Goal: Information Seeking & Learning: Learn about a topic

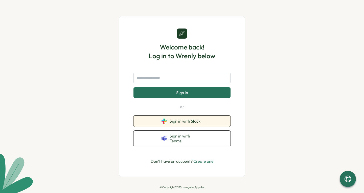
click at [208, 124] on button "Sign in with Slack" at bounding box center [181, 121] width 97 height 11
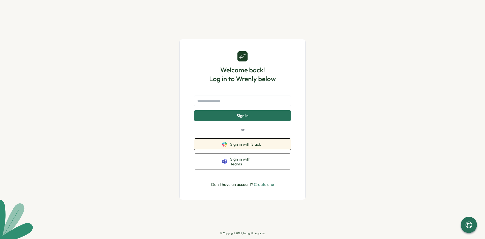
click at [252, 146] on span "Sign in with Slack" at bounding box center [246, 144] width 33 height 5
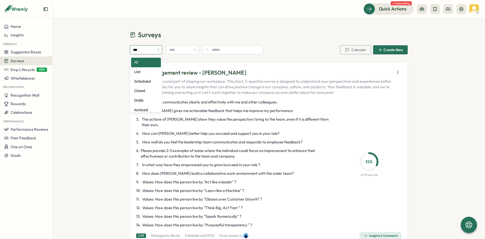
click at [153, 50] on input "***" at bounding box center [146, 49] width 32 height 9
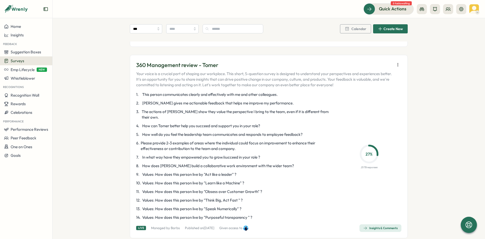
scroll to position [1137, 0]
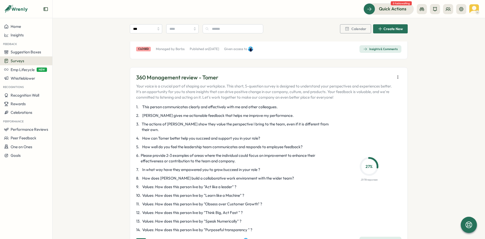
click at [204, 104] on span "This person communicates clearly and effectively with me and other colleagues." at bounding box center [209, 107] width 135 height 6
drag, startPoint x: 385, startPoint y: 226, endPoint x: 364, endPoint y: 193, distance: 39.0
click at [364, 193] on div "1 . This person communicates clearly and effectively with me and other colleagu…" at bounding box center [268, 168] width 265 height 128
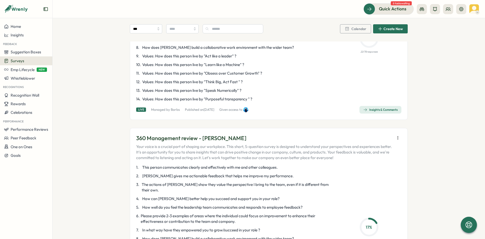
scroll to position [505, 0]
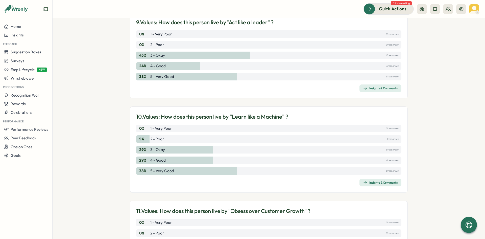
scroll to position [582, 0]
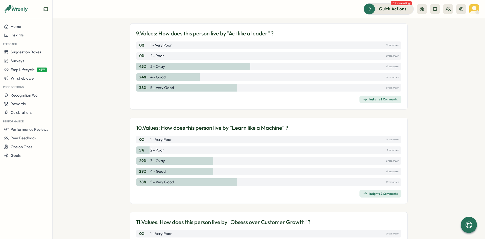
drag, startPoint x: 388, startPoint y: 193, endPoint x: 431, endPoint y: 108, distance: 95.6
click at [431, 108] on section "Surveys Insights 360 Management review - Tomer View Heatmap View Audience Live …" at bounding box center [269, 128] width 433 height 221
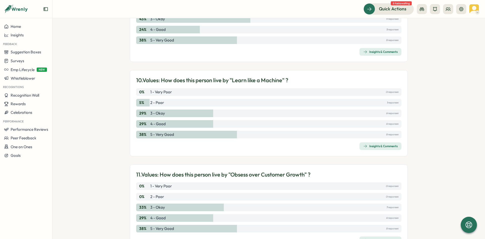
scroll to position [606, 0]
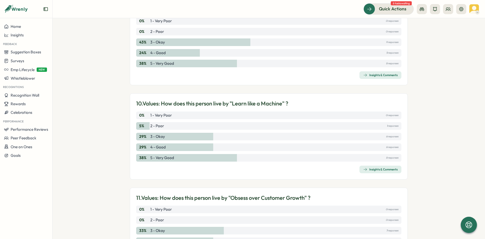
click at [258, 104] on p "10. Values: How does this person live by "Learn like a Machine" ?" at bounding box center [212, 104] width 152 height 8
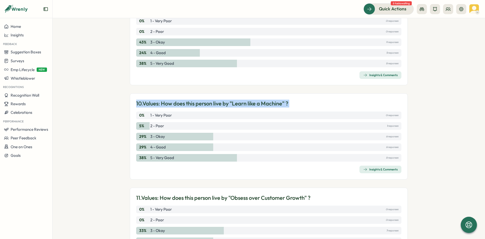
click at [258, 104] on p "10. Values: How does this person live by "Learn like a Machine" ?" at bounding box center [212, 104] width 152 height 8
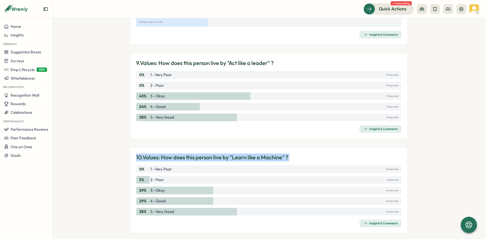
scroll to position [531, 0]
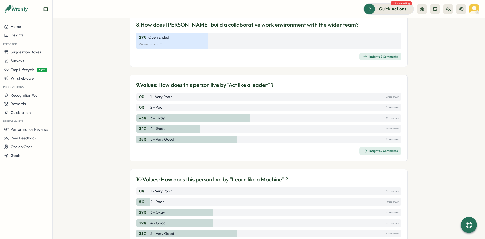
click at [219, 85] on p "9. Values: How does this person live by "Act like a leader" ?" at bounding box center [204, 85] width 137 height 8
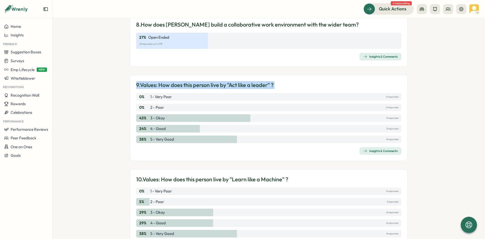
click at [219, 85] on p "9. Values: How does this person live by "Act like a leader" ?" at bounding box center [204, 85] width 137 height 8
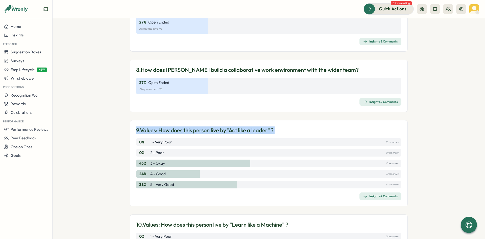
scroll to position [480, 0]
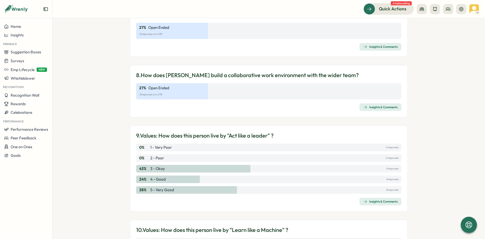
click at [222, 75] on p "8. How does Tomer build a collaborative work environment with the wider team?" at bounding box center [247, 75] width 223 height 8
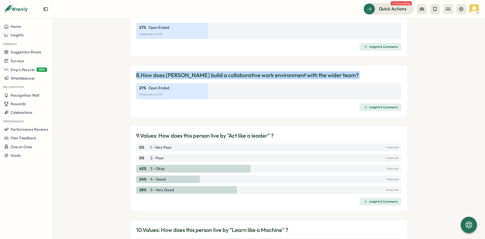
click at [222, 75] on p "8. How does Tomer build a collaborative work environment with the wider team?" at bounding box center [247, 75] width 223 height 8
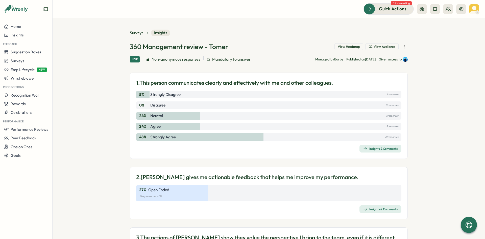
scroll to position [0, 0]
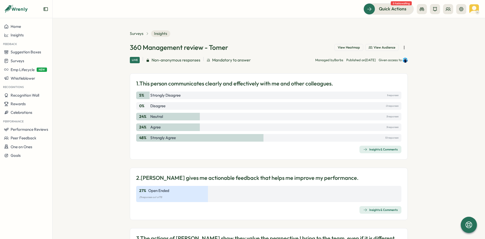
click at [238, 87] on p "1. This person communicates clearly and effectively with me and other colleague…" at bounding box center [234, 84] width 197 height 8
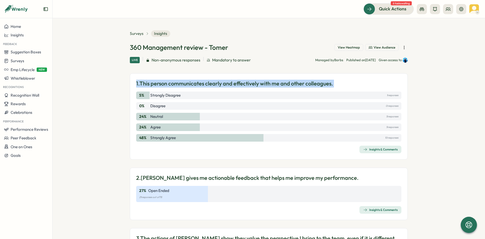
click at [238, 87] on p "1. This person communicates clearly and effectively with me and other colleague…" at bounding box center [234, 84] width 197 height 8
click at [214, 84] on p "1. This person communicates clearly and effectively with me and other colleague…" at bounding box center [234, 84] width 197 height 8
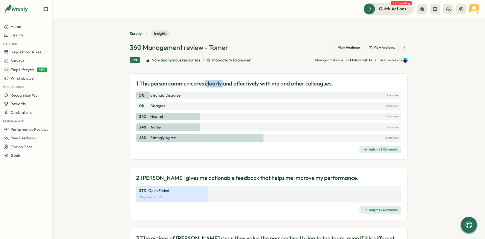
click at [214, 84] on p "1. This person communicates clearly and effectively with me and other colleague…" at bounding box center [234, 84] width 197 height 8
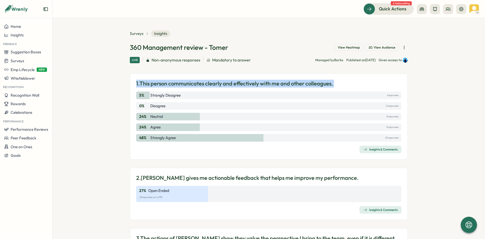
click at [214, 84] on p "1. This person communicates clearly and effectively with me and other colleague…" at bounding box center [234, 84] width 197 height 8
click at [323, 79] on div "1. This person communicates clearly and effectively with me and other colleague…" at bounding box center [269, 116] width 278 height 86
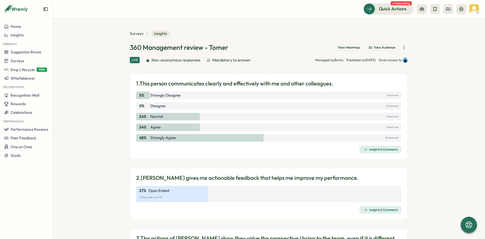
click at [322, 82] on p "1. This person communicates clearly and effectively with me and other colleague…" at bounding box center [234, 84] width 197 height 8
click at [170, 94] on p "Strongly Disagree" at bounding box center [165, 95] width 30 height 6
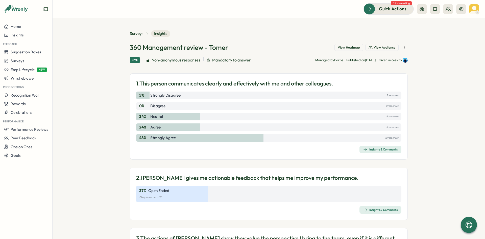
click at [195, 81] on p "1. This person communicates clearly and effectively with me and other colleague…" at bounding box center [234, 84] width 197 height 8
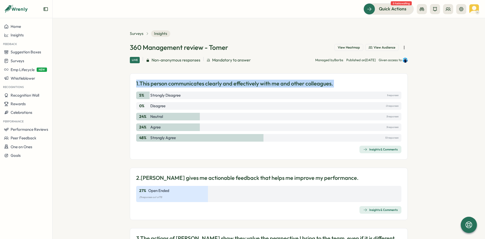
click at [195, 81] on p "1. This person communicates clearly and effectively with me and other colleague…" at bounding box center [234, 84] width 197 height 8
click at [266, 86] on p "1. This person communicates clearly and effectively with me and other colleague…" at bounding box center [234, 84] width 197 height 8
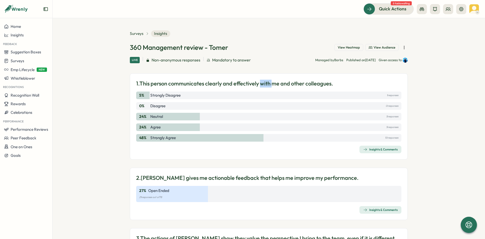
click at [266, 86] on p "1. This person communicates clearly and effectively with me and other colleague…" at bounding box center [234, 84] width 197 height 8
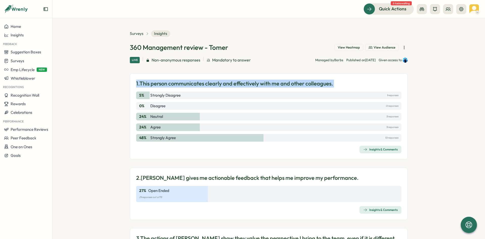
click at [266, 86] on p "1. This person communicates clearly and effectively with me and other colleague…" at bounding box center [234, 84] width 197 height 8
click at [159, 86] on p "1. This person communicates clearly and effectively with me and other colleague…" at bounding box center [234, 84] width 197 height 8
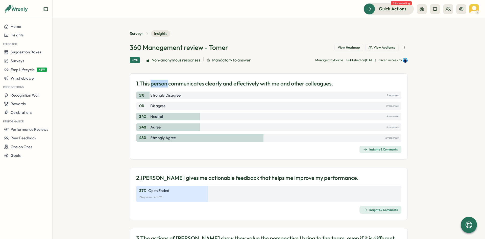
click at [159, 86] on p "1. This person communicates clearly and effectively with me and other colleague…" at bounding box center [234, 84] width 197 height 8
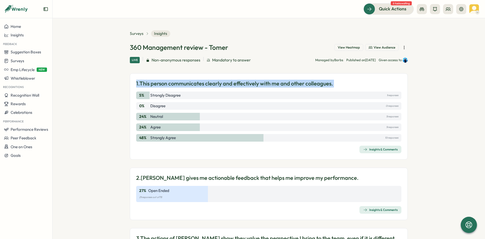
click at [159, 86] on p "1. This person communicates clearly and effectively with me and other colleague…" at bounding box center [234, 84] width 197 height 8
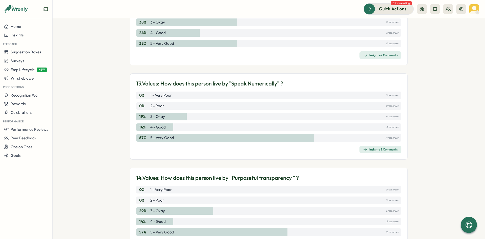
scroll to position [910, 0]
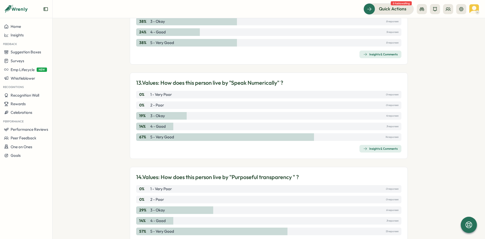
click at [232, 84] on p "13. Values: How does this person live by "Speak Numerically" ?" at bounding box center [209, 83] width 147 height 8
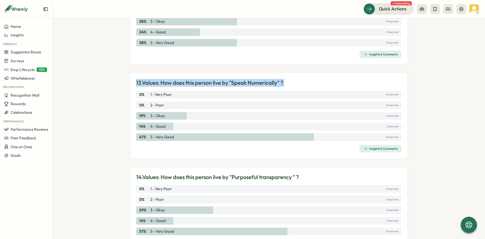
click at [232, 84] on p "13. Values: How does this person live by "Speak Numerically" ?" at bounding box center [209, 83] width 147 height 8
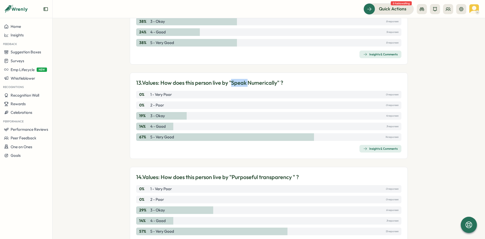
click at [232, 84] on p "13. Values: How does this person live by "Speak Numerically" ?" at bounding box center [209, 83] width 147 height 8
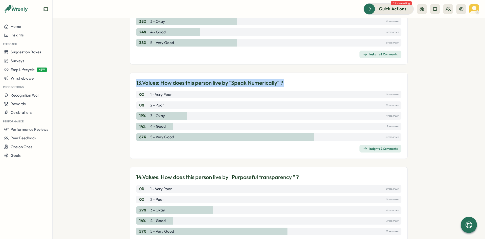
click at [232, 84] on p "13. Values: How does this person live by "Speak Numerically" ?" at bounding box center [209, 83] width 147 height 8
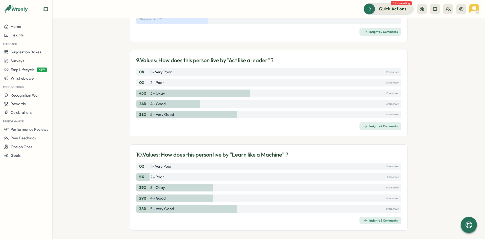
scroll to position [556, 0]
click at [210, 63] on p "9. Values: How does this person live by "Act like a leader" ?" at bounding box center [204, 60] width 137 height 8
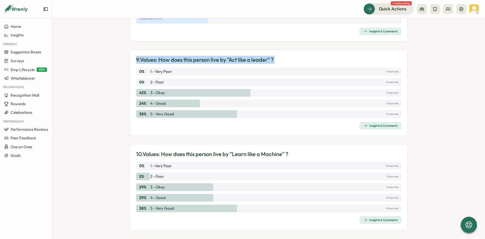
click at [210, 63] on p "9. Values: How does this person live by "Act like a leader" ?" at bounding box center [204, 60] width 137 height 8
click at [122, 69] on section "Surveys Insights 360 Management review - Tomer View Heatmap View Audience Live …" at bounding box center [269, 128] width 433 height 221
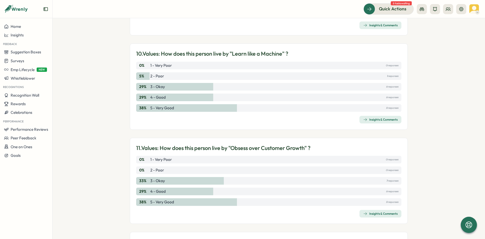
scroll to position [657, 0]
click at [196, 52] on p "10. Values: How does this person live by "Learn like a Machine" ?" at bounding box center [212, 53] width 152 height 8
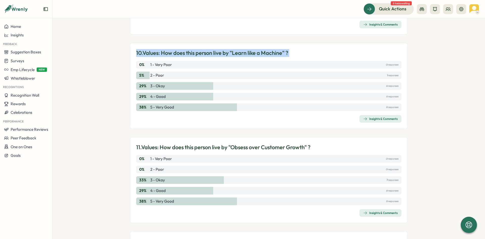
click at [196, 52] on p "10. Values: How does this person live by "Learn like a Machine" ?" at bounding box center [212, 53] width 152 height 8
click at [103, 106] on section "Surveys Insights 360 Management review - Tomer View Heatmap View Audience Live …" at bounding box center [269, 128] width 433 height 221
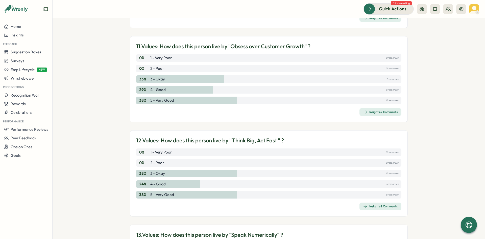
scroll to position [758, 0]
click at [232, 43] on p "11. Values: How does this person live by "Obsess over Customer Growth" ?" at bounding box center [223, 46] width 174 height 8
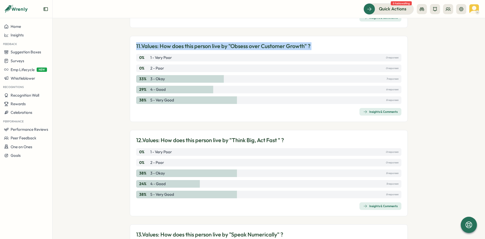
click at [232, 43] on p "11. Values: How does this person live by "Obsess over Customer Growth" ?" at bounding box center [223, 46] width 174 height 8
click at [238, 45] on p "11. Values: How does this person live by "Obsess over Customer Growth" ?" at bounding box center [223, 46] width 174 height 8
click at [243, 46] on p "11. Values: How does this person live by "Obsess over Customer Growth" ?" at bounding box center [223, 46] width 174 height 8
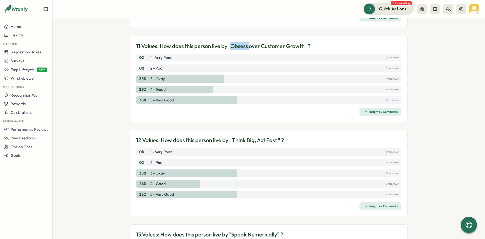
click at [243, 46] on p "11. Values: How does this person live by "Obsess over Customer Growth" ?" at bounding box center [223, 46] width 174 height 8
click at [121, 65] on section "Surveys Insights 360 Management review - Tomer View Heatmap View Audience Live …" at bounding box center [269, 128] width 433 height 221
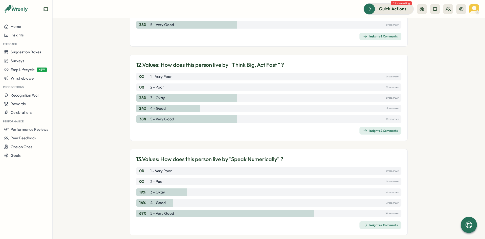
scroll to position [834, 0]
click at [158, 64] on p "12. Values: How does this person live by "Think Big, Act Fast " ?" at bounding box center [210, 64] width 148 height 8
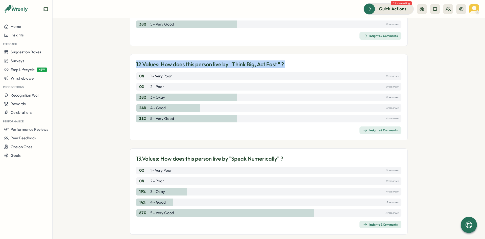
click at [158, 64] on p "12. Values: How does this person live by "Think Big, Act Fast " ?" at bounding box center [210, 64] width 148 height 8
click at [112, 68] on section "Surveys Insights 360 Management review - Tomer View Heatmap View Audience Live …" at bounding box center [269, 128] width 433 height 221
click at [115, 68] on section "Surveys Insights 360 Management review - Tomer View Heatmap View Audience Live …" at bounding box center [269, 128] width 433 height 221
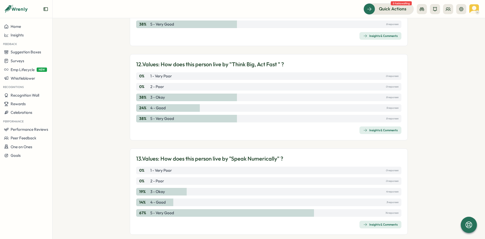
click at [153, 63] on p "12. Values: How does this person live by "Think Big, Act Fast " ?" at bounding box center [210, 64] width 148 height 8
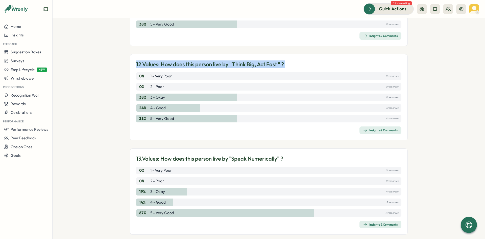
click at [153, 63] on p "12. Values: How does this person live by "Think Big, Act Fast " ?" at bounding box center [210, 64] width 148 height 8
click at [113, 79] on section "Surveys Insights 360 Management review - Tomer View Heatmap View Audience Live …" at bounding box center [269, 128] width 433 height 221
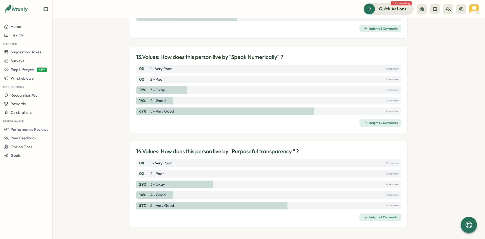
scroll to position [936, 0]
click at [249, 151] on p "14. Values: How does this person live by "Purposeful transparency " ?" at bounding box center [217, 151] width 163 height 8
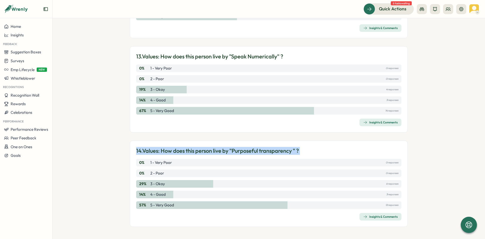
click at [249, 151] on p "14. Values: How does this person live by "Purposeful transparency " ?" at bounding box center [217, 151] width 163 height 8
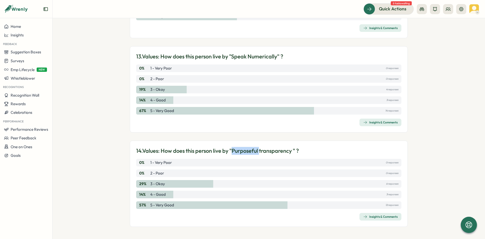
click at [249, 151] on p "14. Values: How does this person live by "Purposeful transparency " ?" at bounding box center [217, 151] width 163 height 8
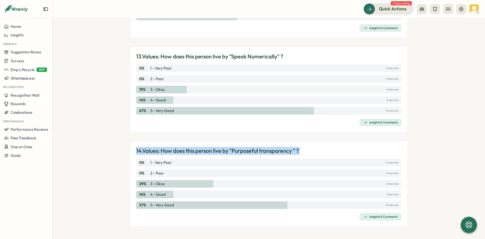
click at [249, 151] on p "14. Values: How does this person live by "Purposeful transparency " ?" at bounding box center [217, 151] width 163 height 8
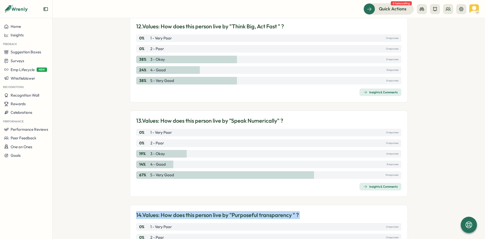
scroll to position [860, 0]
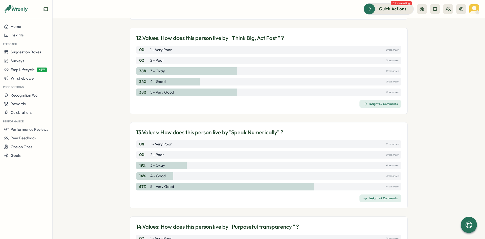
click at [230, 128] on p "13. Values: How does this person live by "Speak Numerically" ?" at bounding box center [209, 132] width 147 height 8
click at [244, 130] on p "13. Values: How does this person live by "Speak Numerically" ?" at bounding box center [209, 132] width 147 height 8
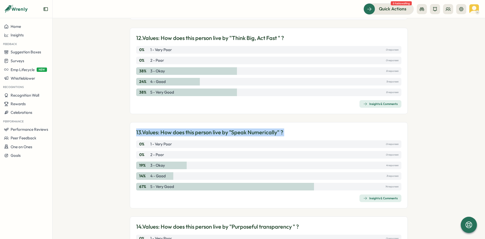
click at [244, 130] on p "13. Values: How does this person live by "Speak Numerically" ?" at bounding box center [209, 132] width 147 height 8
click at [245, 132] on p "13. Values: How does this person live by "Speak Numerically" ?" at bounding box center [209, 132] width 147 height 8
click at [177, 168] on div "19 % 3 - Okay 4 responses" at bounding box center [268, 165] width 265 height 8
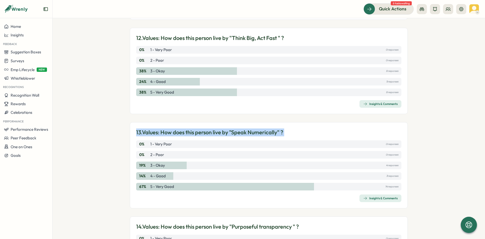
click at [177, 168] on div "19 % 3 - Okay 4 responses" at bounding box center [268, 165] width 265 height 8
click at [171, 39] on p "12. Values: How does this person live by "Think Big, Act Fast " ?" at bounding box center [210, 38] width 148 height 8
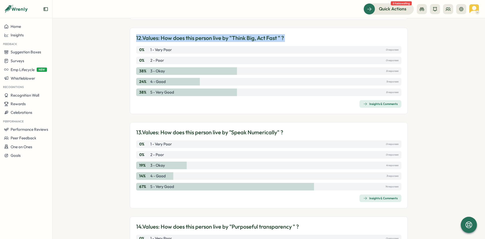
click at [171, 39] on p "12. Values: How does this person live by "Think Big, Act Fast " ?" at bounding box center [210, 38] width 148 height 8
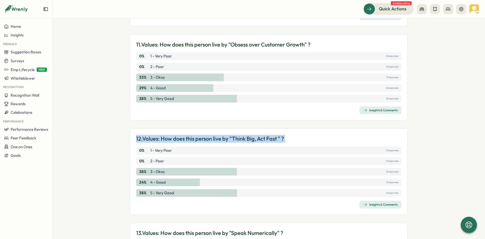
scroll to position [759, 0]
click at [289, 135] on div "12. Values: How does this person live by "Think Big, Act Fast " ? 0 % 1 - Very …" at bounding box center [269, 172] width 278 height 86
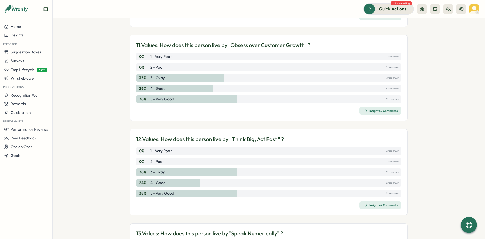
click at [289, 135] on div "12. Values: How does this person live by "Think Big, Act Fast " ? 0 % 1 - Very …" at bounding box center [269, 172] width 278 height 86
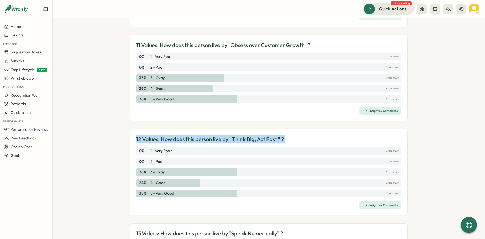
click at [289, 135] on div "12. Values: How does this person live by "Think Big, Act Fast " ? 0 % 1 - Very …" at bounding box center [269, 172] width 278 height 86
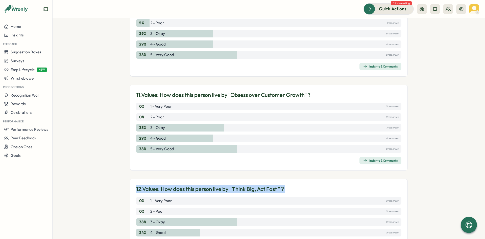
scroll to position [708, 0]
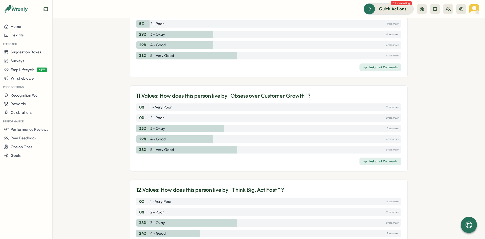
click at [270, 91] on div "11. Values: How does this person live by "Obsess over Customer Growth" ? 0 % 1 …" at bounding box center [269, 128] width 278 height 86
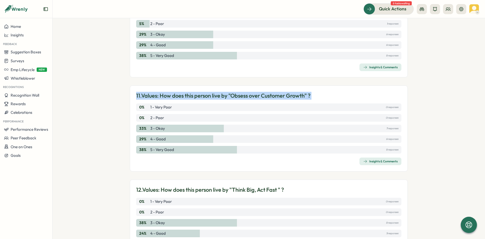
click at [270, 91] on div "11. Values: How does this person live by "Obsess over Customer Growth" ? 0 % 1 …" at bounding box center [269, 128] width 278 height 86
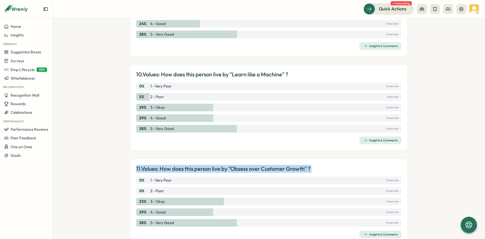
scroll to position [633, 0]
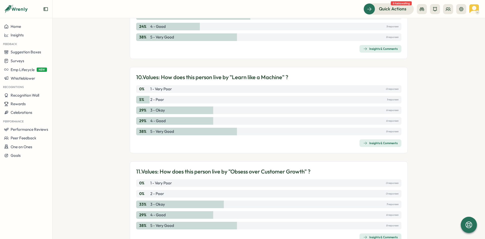
click at [279, 70] on div "10. Values: How does this person live by "Learn like a Machine" ? 0 % 1 - Very …" at bounding box center [269, 110] width 278 height 86
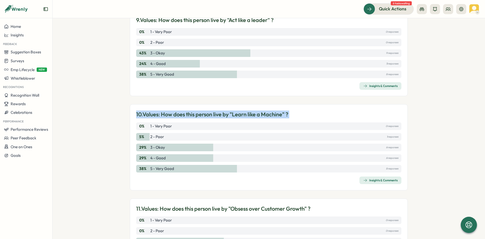
scroll to position [582, 0]
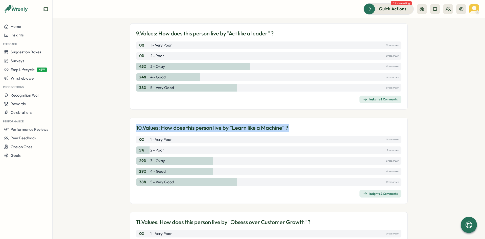
click at [179, 131] on p "10. Values: How does this person live by "Learn like a Machine" ?" at bounding box center [212, 128] width 152 height 8
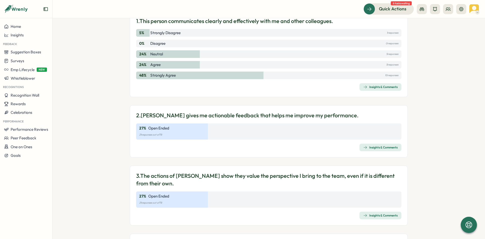
scroll to position [0, 0]
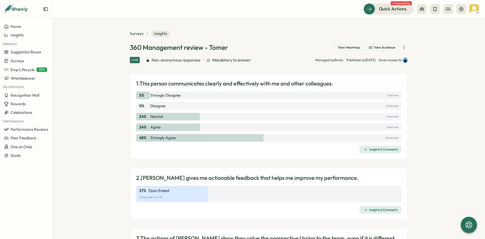
click at [151, 92] on p "Strongly Disagree" at bounding box center [165, 95] width 30 height 6
drag, startPoint x: 152, startPoint y: 93, endPoint x: 154, endPoint y: 96, distance: 3.1
click at [153, 94] on p "Strongly Disagree" at bounding box center [165, 95] width 30 height 6
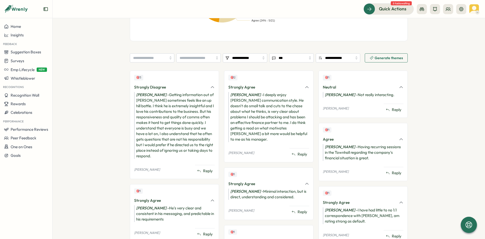
scroll to position [177, 0]
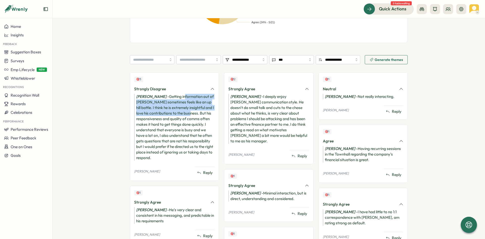
drag, startPoint x: 180, startPoint y: 94, endPoint x: 190, endPoint y: 115, distance: 22.5
click at [190, 115] on div "[PERSON_NAME] - Getting information out of [PERSON_NAME] sometimes feels like a…" at bounding box center [174, 127] width 81 height 67
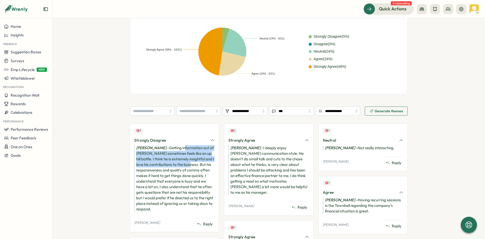
scroll to position [126, 0]
click at [195, 149] on div "[PERSON_NAME] - Getting information out of [PERSON_NAME] sometimes feels like a…" at bounding box center [174, 177] width 81 height 67
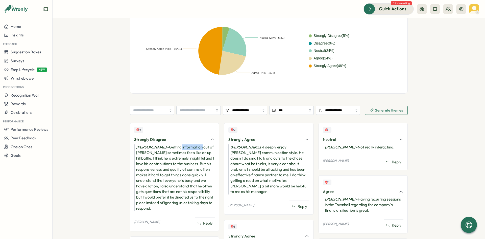
click at [195, 149] on div "[PERSON_NAME] - Getting information out of [PERSON_NAME] sometimes feels like a…" at bounding box center [174, 177] width 81 height 67
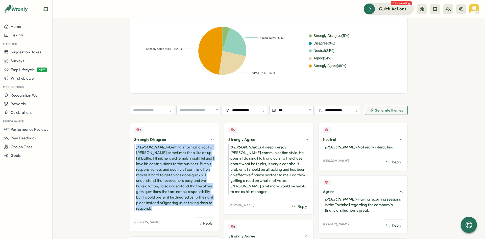
click at [195, 149] on div "[PERSON_NAME] - Getting information out of [PERSON_NAME] sometimes feels like a…" at bounding box center [174, 177] width 81 height 67
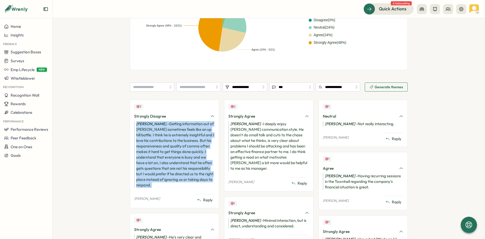
scroll to position [152, 0]
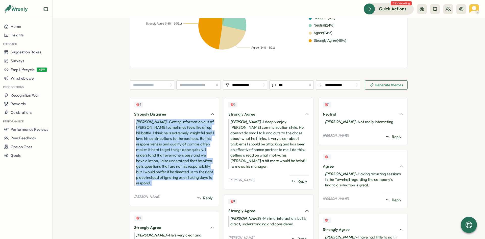
click at [196, 144] on div "Peter Photinos - Getting information out of Tomer sometimes feels like an up hi…" at bounding box center [174, 152] width 81 height 67
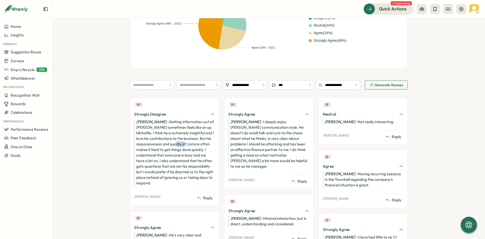
click at [196, 144] on div "Peter Photinos - Getting information out of Tomer sometimes feels like an up hi…" at bounding box center [174, 152] width 81 height 67
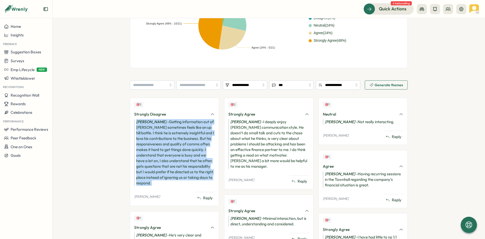
click at [196, 144] on div "Peter Photinos - Getting information out of Tomer sometimes feels like an up hi…" at bounding box center [174, 152] width 81 height 67
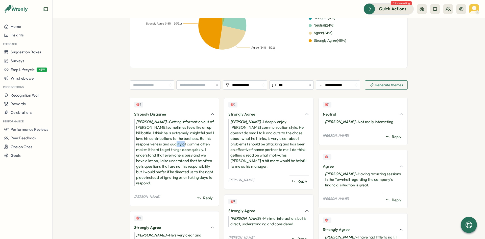
click at [196, 144] on div "Peter Photinos - Getting information out of Tomer sometimes feels like an up hi…" at bounding box center [174, 152] width 81 height 67
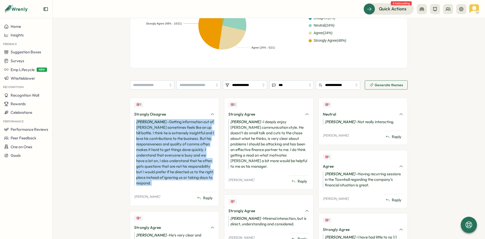
click at [196, 144] on div "Peter Photinos - Getting information out of Tomer sometimes feels like an up hi…" at bounding box center [174, 152] width 81 height 67
click at [195, 144] on div "Peter Photinos - Getting information out of Tomer sometimes feels like an up hi…" at bounding box center [174, 152] width 81 height 67
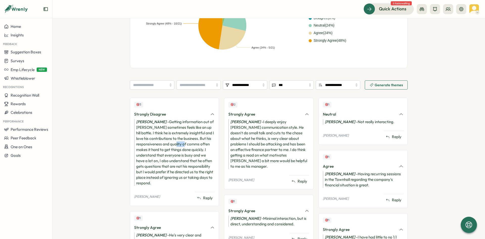
click at [195, 144] on div "Peter Photinos - Getting information out of Tomer sometimes feels like an up hi…" at bounding box center [174, 152] width 81 height 67
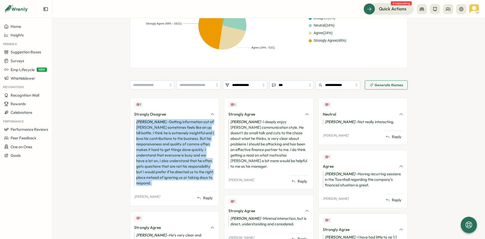
click at [195, 144] on div "Peter Photinos - Getting information out of Tomer sometimes feels like an up hi…" at bounding box center [174, 152] width 81 height 67
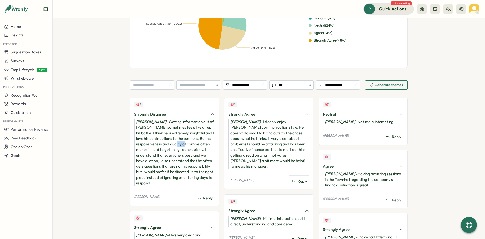
click at [195, 144] on div "Peter Photinos - Getting information out of Tomer sometimes feels like an up hi…" at bounding box center [174, 152] width 81 height 67
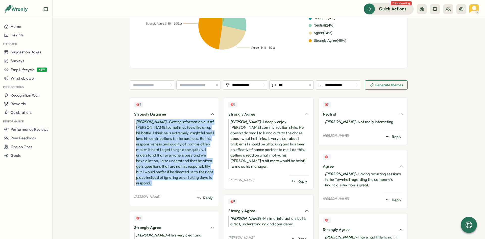
click at [195, 144] on div "Peter Photinos - Getting information out of Tomer sometimes feels like an up hi…" at bounding box center [174, 152] width 81 height 67
click at [194, 147] on div "Peter Photinos - Getting information out of Tomer sometimes feels like an up hi…" at bounding box center [174, 152] width 81 height 67
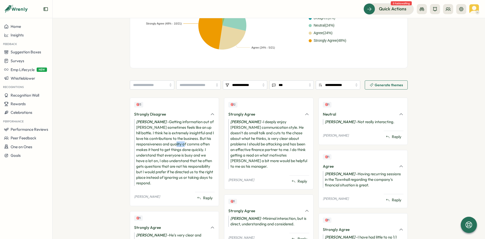
click at [194, 147] on div "Peter Photinos - Getting information out of Tomer sometimes feels like an up hi…" at bounding box center [174, 152] width 81 height 67
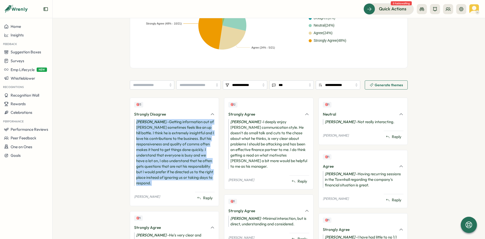
click at [194, 147] on div "Peter Photinos - Getting information out of Tomer sometimes feels like an up hi…" at bounding box center [174, 152] width 81 height 67
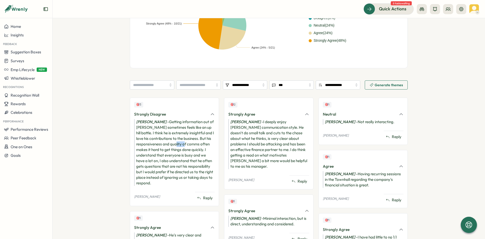
click at [194, 147] on div "Peter Photinos - Getting information out of Tomer sometimes feels like an up hi…" at bounding box center [174, 152] width 81 height 67
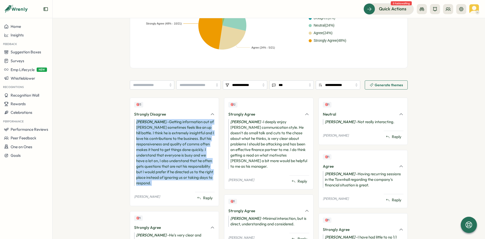
click at [194, 147] on div "Peter Photinos - Getting information out of Tomer sometimes feels like an up hi…" at bounding box center [174, 152] width 81 height 67
click at [195, 147] on div "Peter Photinos - Getting information out of Tomer sometimes feels like an up hi…" at bounding box center [174, 152] width 81 height 67
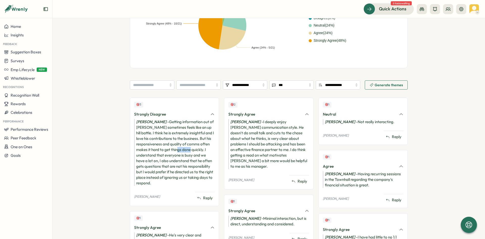
click at [195, 147] on div "Peter Photinos - Getting information out of Tomer sometimes feels like an up hi…" at bounding box center [174, 152] width 81 height 67
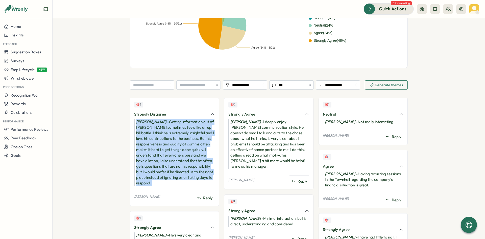
click at [195, 147] on div "Peter Photinos - Getting information out of Tomer sometimes feels like an up hi…" at bounding box center [174, 152] width 81 height 67
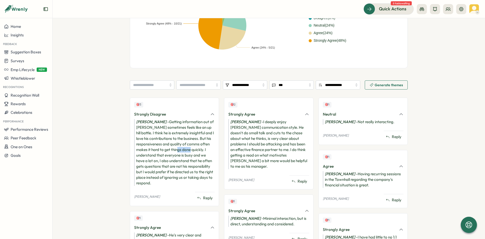
click at [195, 147] on div "Peter Photinos - Getting information out of Tomer sometimes feels like an up hi…" at bounding box center [174, 152] width 81 height 67
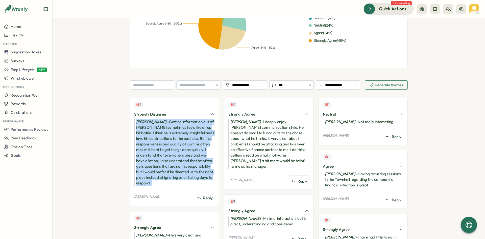
click at [195, 147] on div "Peter Photinos - Getting information out of Tomer sometimes feels like an up hi…" at bounding box center [174, 152] width 81 height 67
click at [197, 156] on div "Peter Photinos - Getting information out of Tomer sometimes feels like an up hi…" at bounding box center [174, 152] width 81 height 67
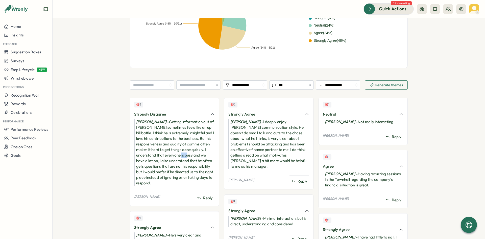
click at [197, 156] on div "Peter Photinos - Getting information out of Tomer sometimes feels like an up hi…" at bounding box center [174, 152] width 81 height 67
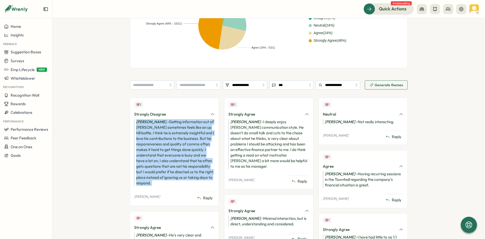
click at [197, 156] on div "Peter Photinos - Getting information out of Tomer sometimes feels like an up hi…" at bounding box center [174, 152] width 81 height 67
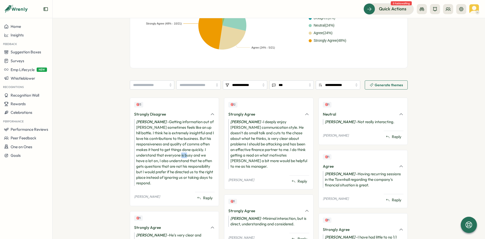
click at [197, 156] on div "Peter Photinos - Getting information out of Tomer sometimes feels like an up hi…" at bounding box center [174, 152] width 81 height 67
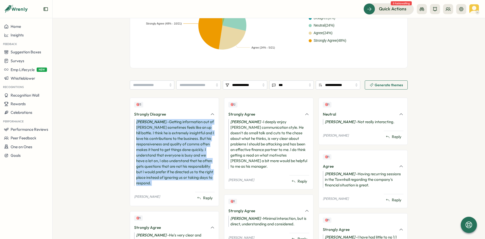
click at [197, 156] on div "Peter Photinos - Getting information out of Tomer sometimes feels like an up hi…" at bounding box center [174, 152] width 81 height 67
click at [200, 139] on div "Peter Photinos - Getting information out of Tomer sometimes feels like an up hi…" at bounding box center [174, 152] width 81 height 67
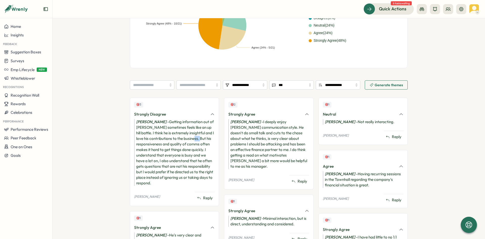
click at [200, 139] on div "Peter Photinos - Getting information out of Tomer sometimes feels like an up hi…" at bounding box center [174, 152] width 81 height 67
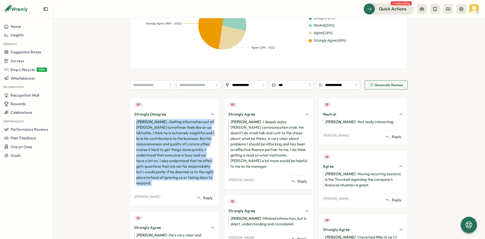
click at [200, 139] on div "Peter Photinos - Getting information out of Tomer sometimes feels like an up hi…" at bounding box center [174, 152] width 81 height 67
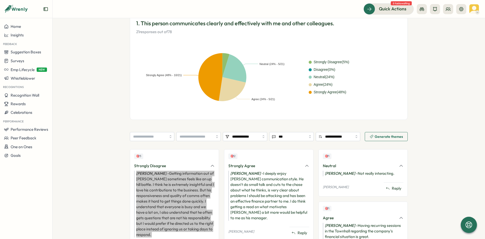
scroll to position [100, 0]
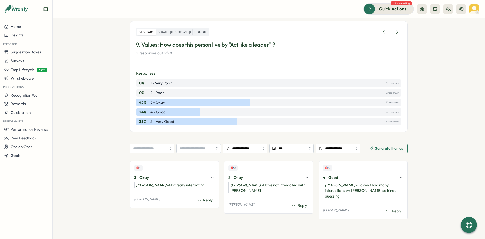
scroll to position [87, 0]
click at [167, 121] on p "5 - Very Good" at bounding box center [162, 122] width 24 height 6
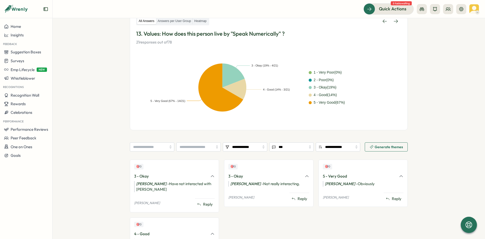
scroll to position [132, 0]
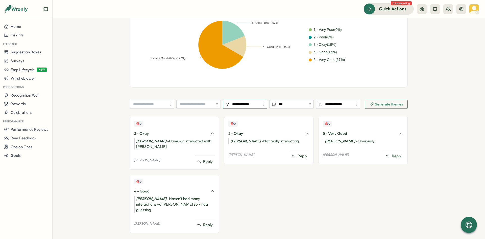
click at [264, 105] on input "**********" at bounding box center [245, 104] width 44 height 9
click at [153, 90] on div "**********" at bounding box center [269, 68] width 278 height 340
click at [226, 64] on icon at bounding box center [221, 44] width 48 height 51
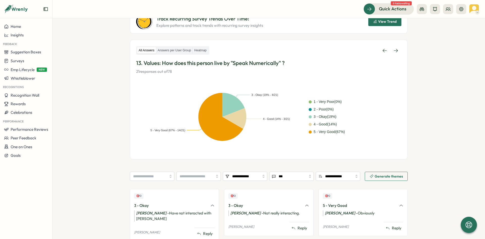
scroll to position [57, 0]
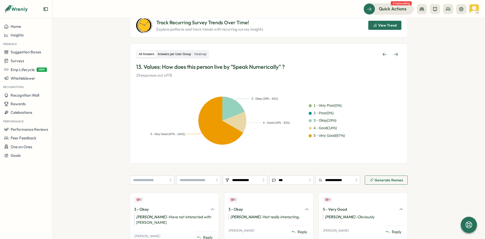
click at [186, 57] on label "Answers per User Group" at bounding box center [174, 54] width 36 height 6
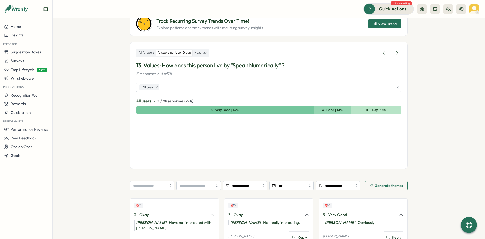
scroll to position [38, 0]
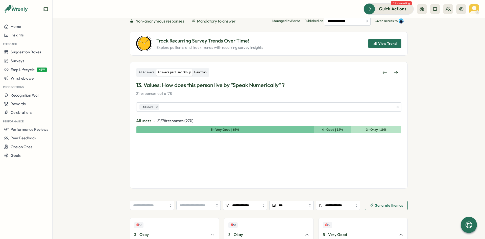
click at [197, 72] on label "Heatmap" at bounding box center [200, 72] width 15 height 6
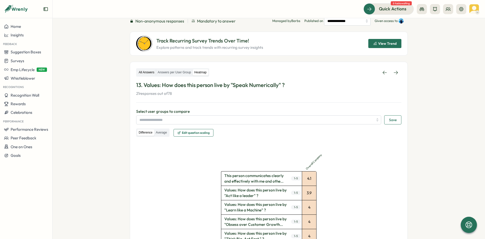
click at [144, 73] on label "All Answers" at bounding box center [146, 72] width 19 height 6
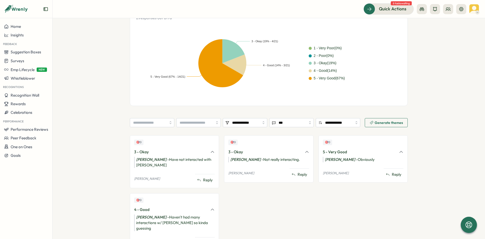
scroll to position [114, 0]
click at [339, 123] on input "**********" at bounding box center [338, 122] width 44 height 9
click at [300, 122] on input "***" at bounding box center [291, 122] width 44 height 9
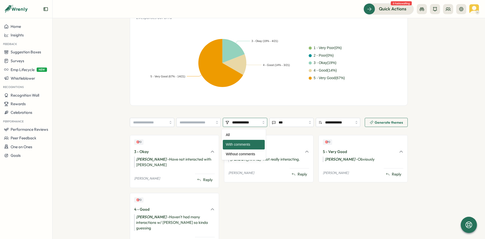
click at [240, 121] on input "**********" at bounding box center [245, 122] width 44 height 9
click at [195, 121] on input "search" at bounding box center [198, 122] width 44 height 9
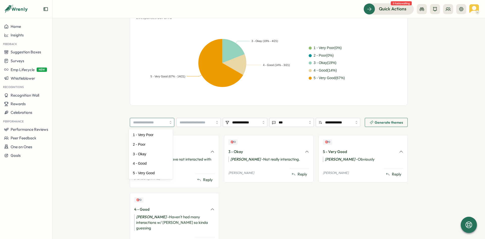
click at [138, 127] on input "search" at bounding box center [152, 122] width 44 height 9
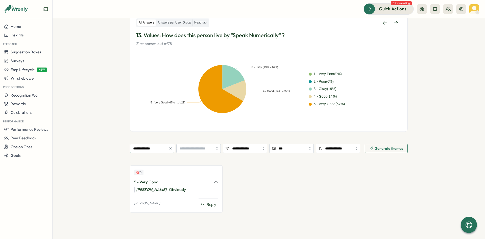
type input "**********"
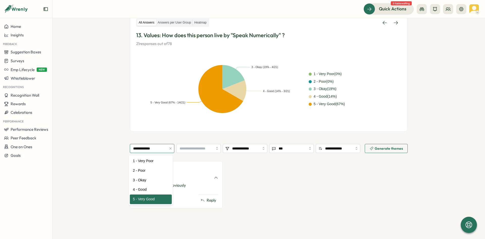
click at [155, 149] on input "**********" at bounding box center [152, 148] width 44 height 9
click at [352, 192] on div "🎯 0 5 - Very Good Hugh Osbourne - Obviously Hugh Osbourne Reply" at bounding box center [269, 187] width 278 height 52
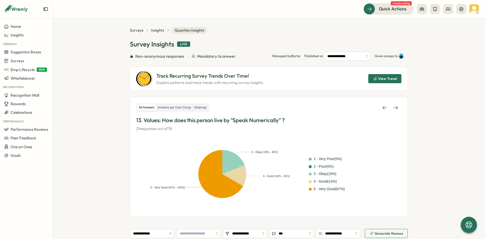
scroll to position [0, 0]
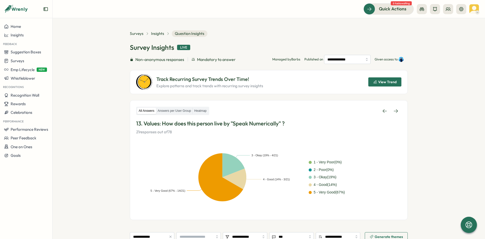
click at [345, 43] on div "**********" at bounding box center [269, 62] width 278 height 64
click at [392, 59] on p "Given access to" at bounding box center [386, 59] width 23 height 5
drag, startPoint x: 392, startPoint y: 59, endPoint x: 420, endPoint y: 58, distance: 28.1
click at [394, 59] on p "Given access to" at bounding box center [386, 59] width 23 height 5
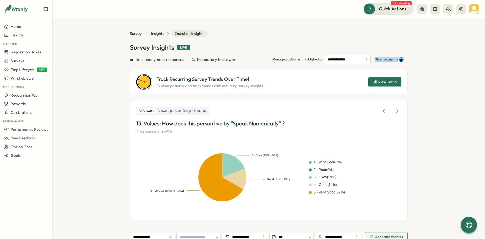
click at [433, 56] on section "**********" at bounding box center [269, 128] width 433 height 221
click at [391, 109] on link at bounding box center [395, 110] width 11 height 9
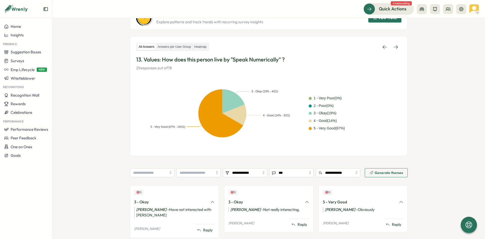
scroll to position [57, 0]
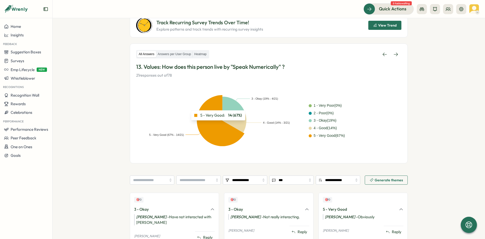
click at [217, 124] on icon at bounding box center [221, 120] width 48 height 51
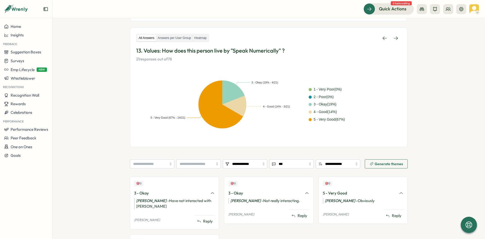
scroll to position [76, 0]
